Goal: Find contact information: Find contact information

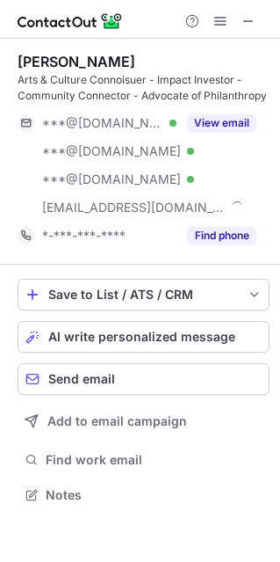
scroll to position [482, 280]
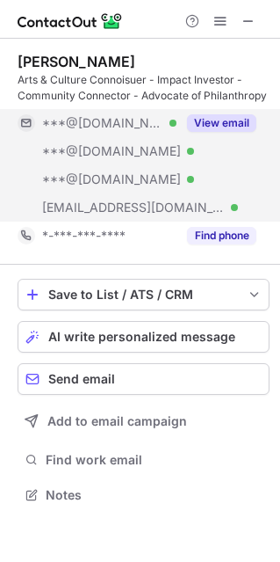
click at [238, 117] on button "View email" at bounding box center [221, 123] width 69 height 18
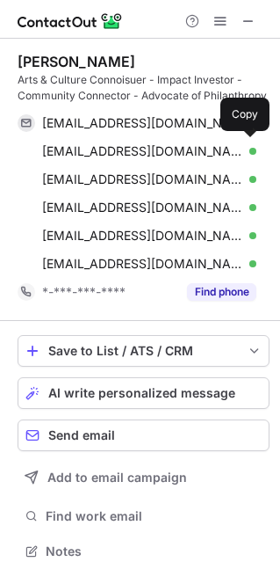
scroll to position [538, 268]
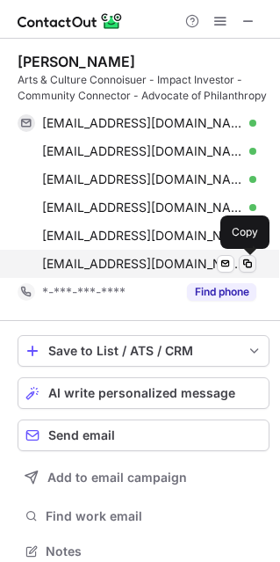
click at [248, 263] on span at bounding box center [248, 264] width 14 height 14
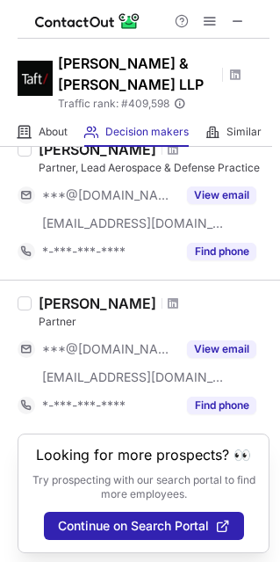
scroll to position [1500, 0]
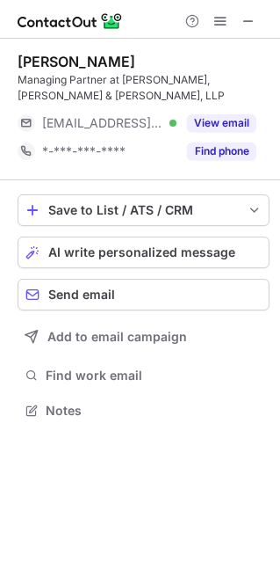
scroll to position [397, 280]
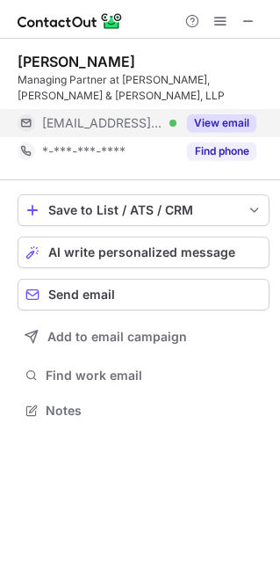
click at [209, 120] on button "View email" at bounding box center [221, 123] width 69 height 18
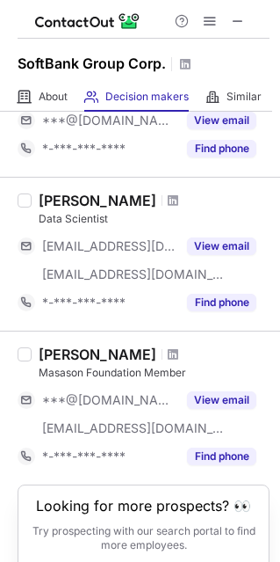
scroll to position [1295, 0]
